Goal: Task Accomplishment & Management: Manage account settings

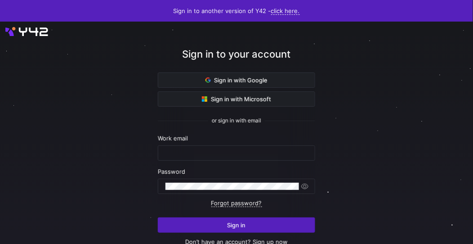
scroll to position [35, 0]
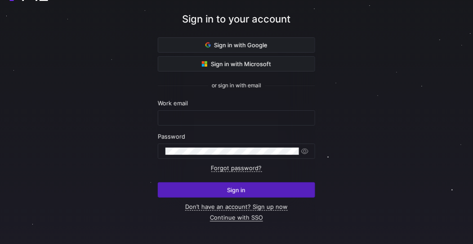
click at [233, 217] on link "Continue with SSO" at bounding box center [236, 217] width 53 height 8
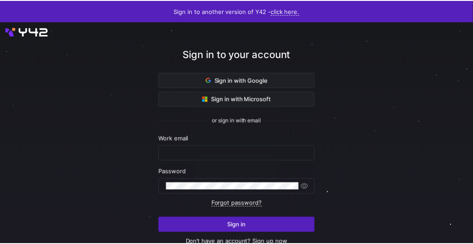
scroll to position [35, 0]
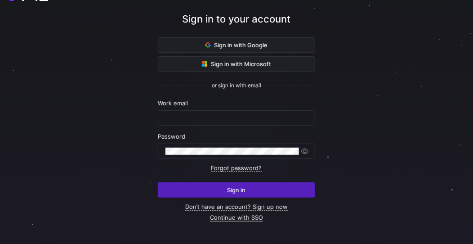
click at [243, 214] on link "Continue with SSO" at bounding box center [236, 217] width 53 height 8
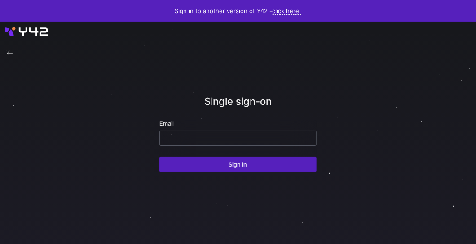
click at [225, 142] on div at bounding box center [238, 138] width 142 height 14
type input "j@[DOMAIN_NAME]"
click at [160, 156] on button "Sign in" at bounding box center [238, 163] width 157 height 15
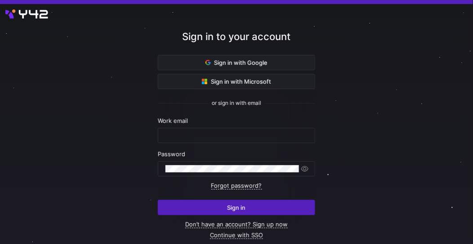
scroll to position [35, 0]
